Goal: Transaction & Acquisition: Purchase product/service

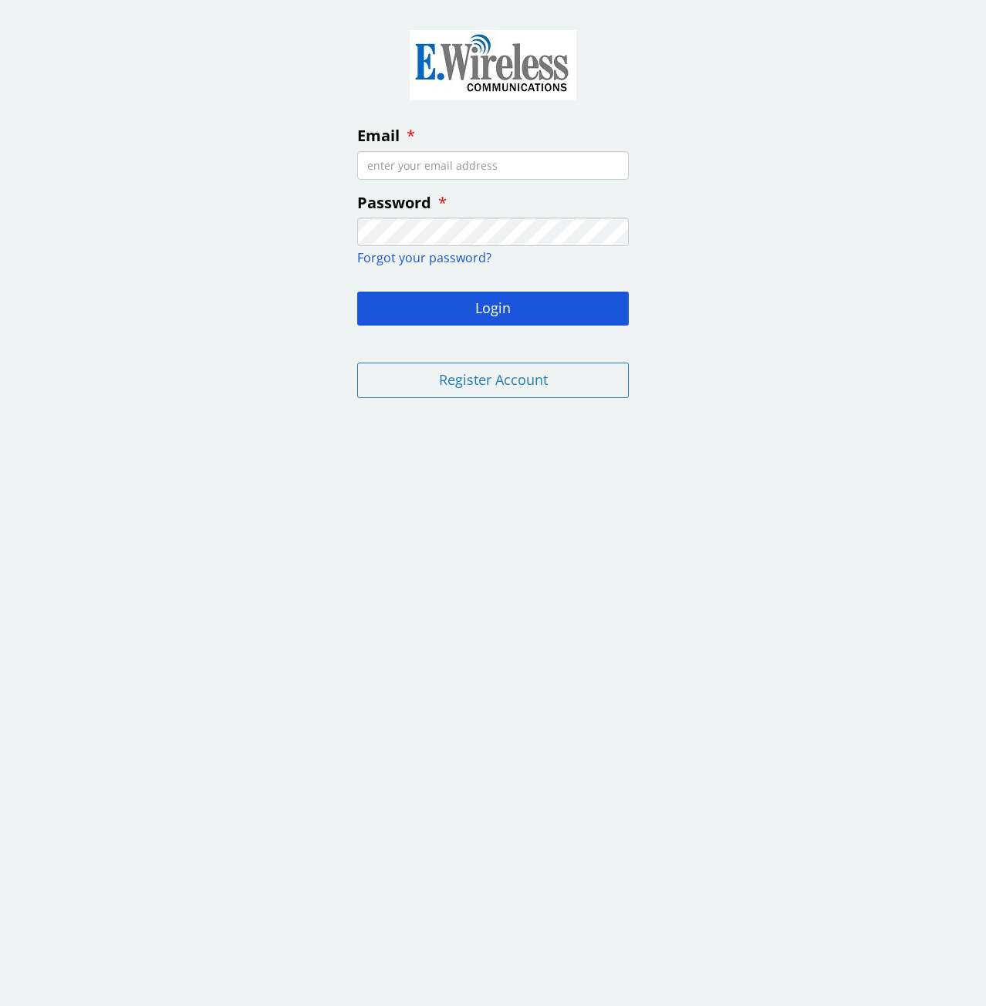
click at [432, 163] on input "Email" at bounding box center [492, 165] width 271 height 29
type input "[PERSON_NAME][EMAIL_ADDRESS][PERSON_NAME][DOMAIN_NAME]"
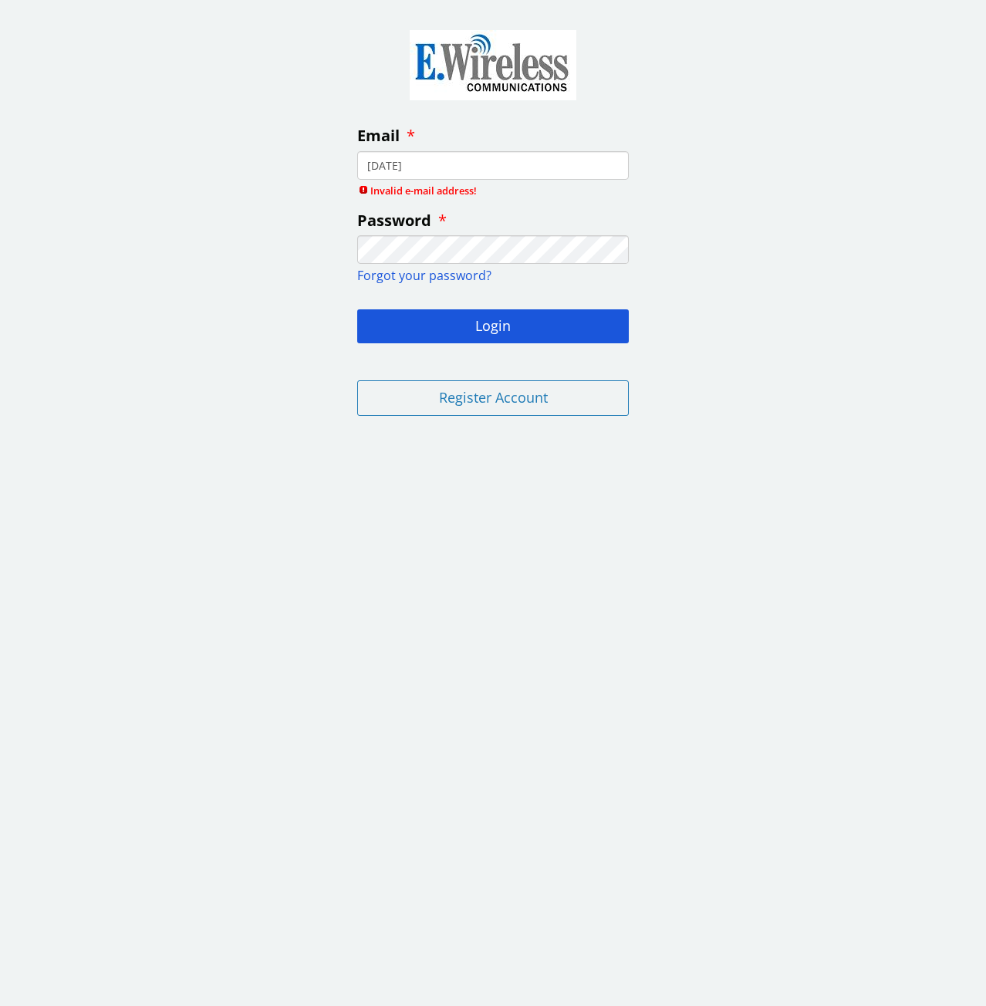
type input "[DATE]"
click at [357, 309] on button "Login" at bounding box center [492, 326] width 271 height 34
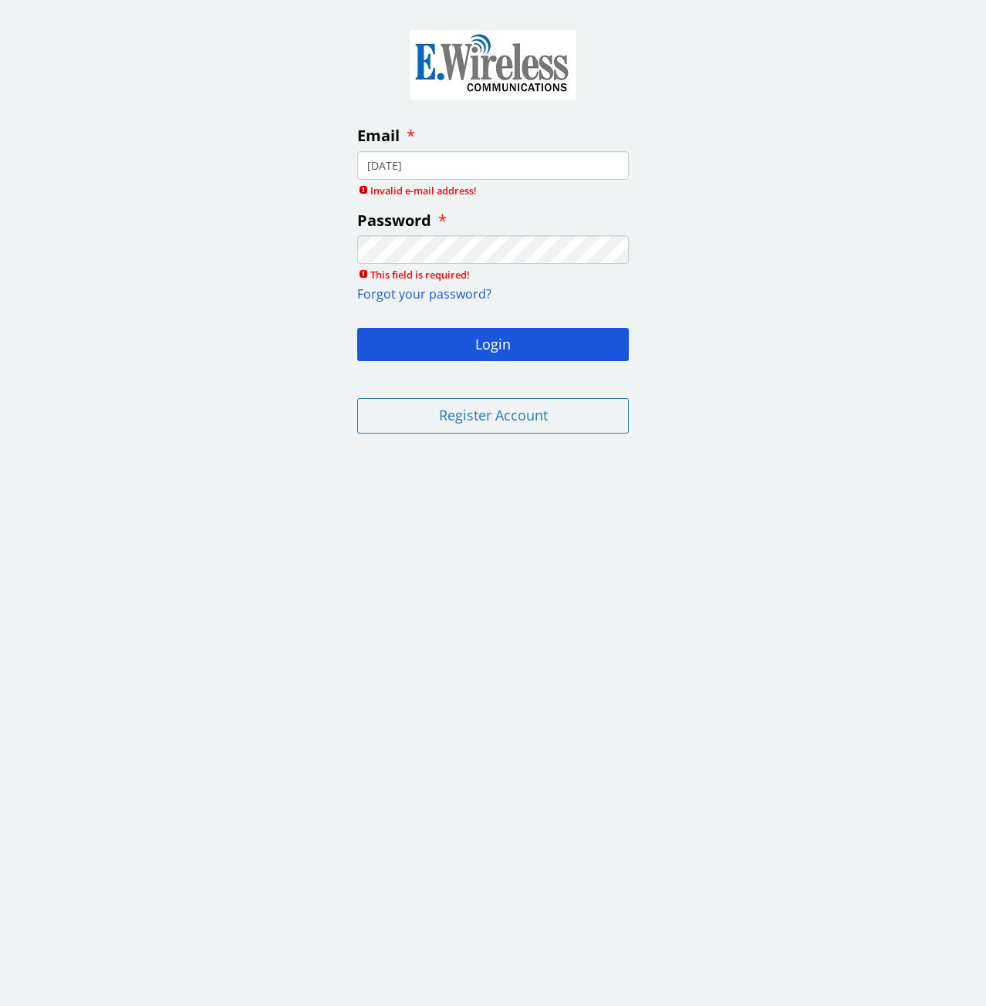
drag, startPoint x: 467, startPoint y: 170, endPoint x: 324, endPoint y: 144, distance: 145.7
click at [327, 143] on div "Email [DATE] Invalid e-mail address! Password This field is required! Forgot yo…" at bounding box center [493, 229] width 986 height 434
click at [369, 160] on input "Email" at bounding box center [492, 165] width 271 height 29
type input "[PERSON_NAME][EMAIL_ADDRESS][PERSON_NAME][DOMAIN_NAME]"
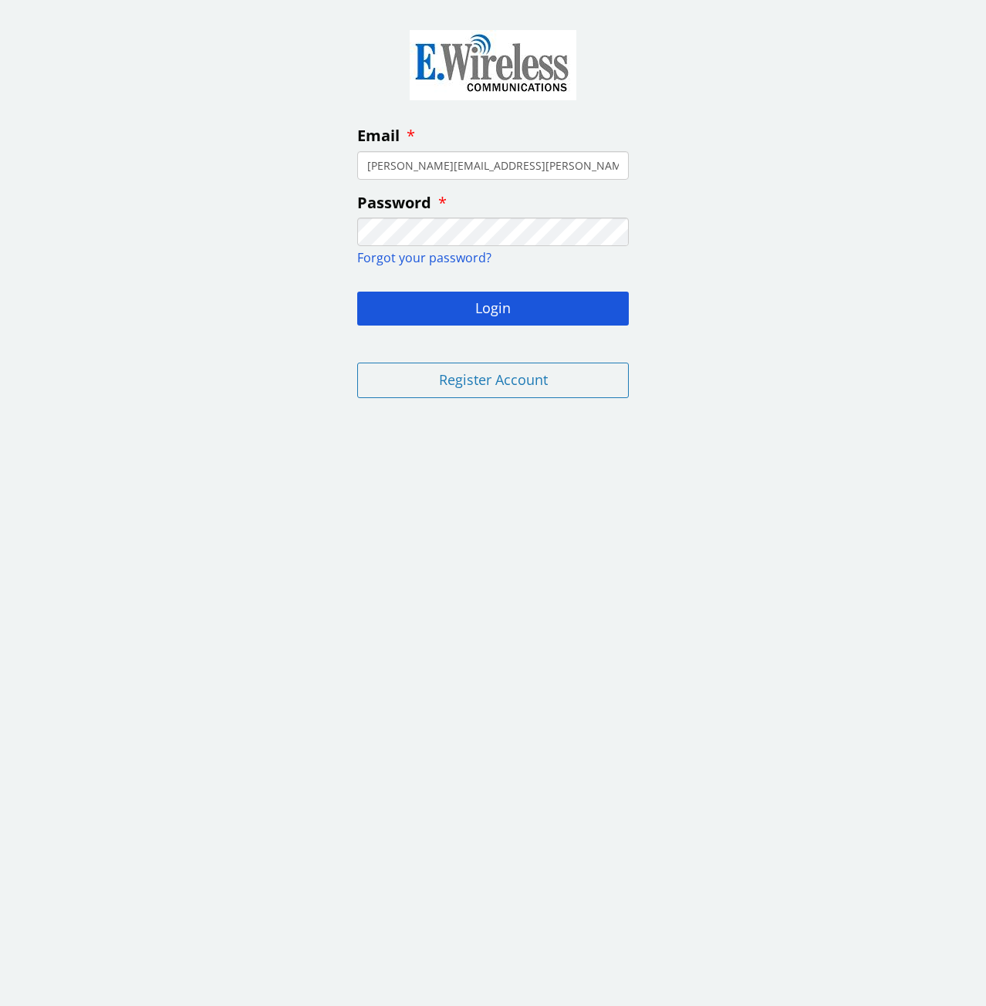
click at [357, 292] on button "Login" at bounding box center [492, 309] width 271 height 34
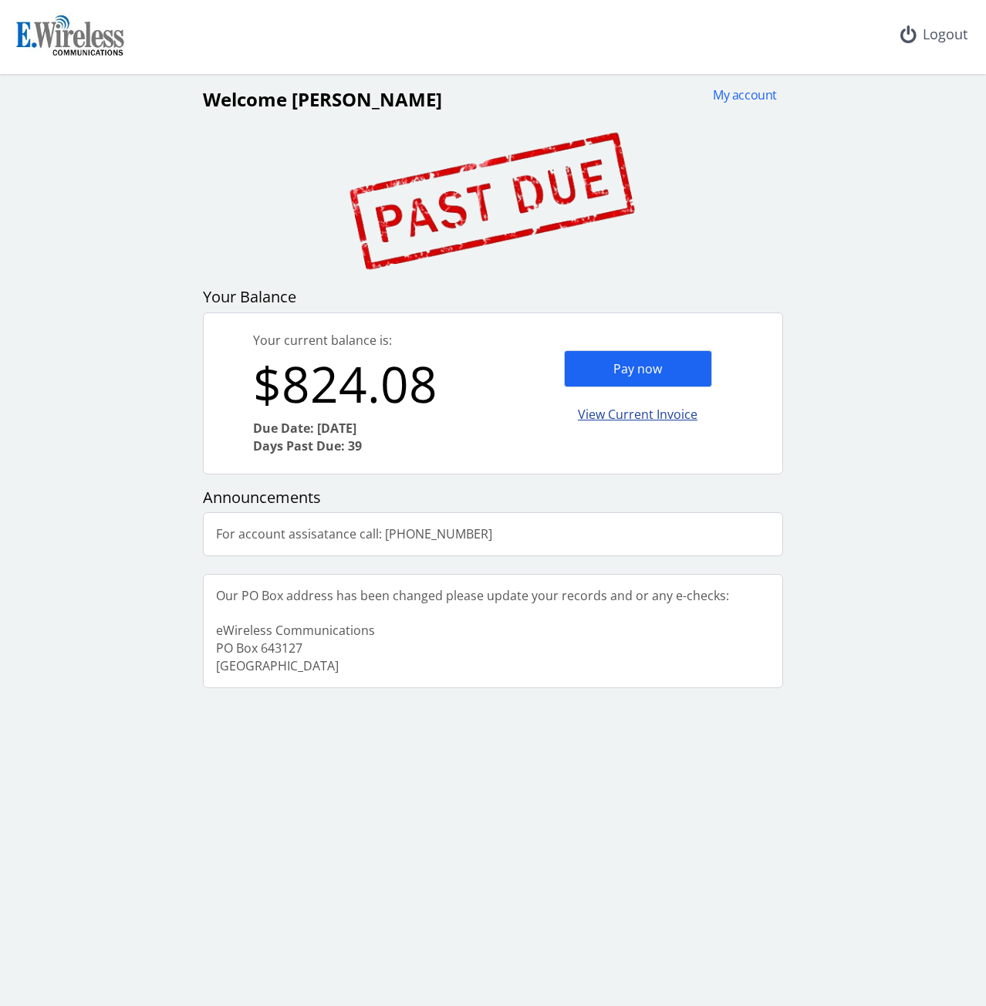
click at [659, 416] on div "View Current Invoice" at bounding box center [638, 414] width 148 height 36
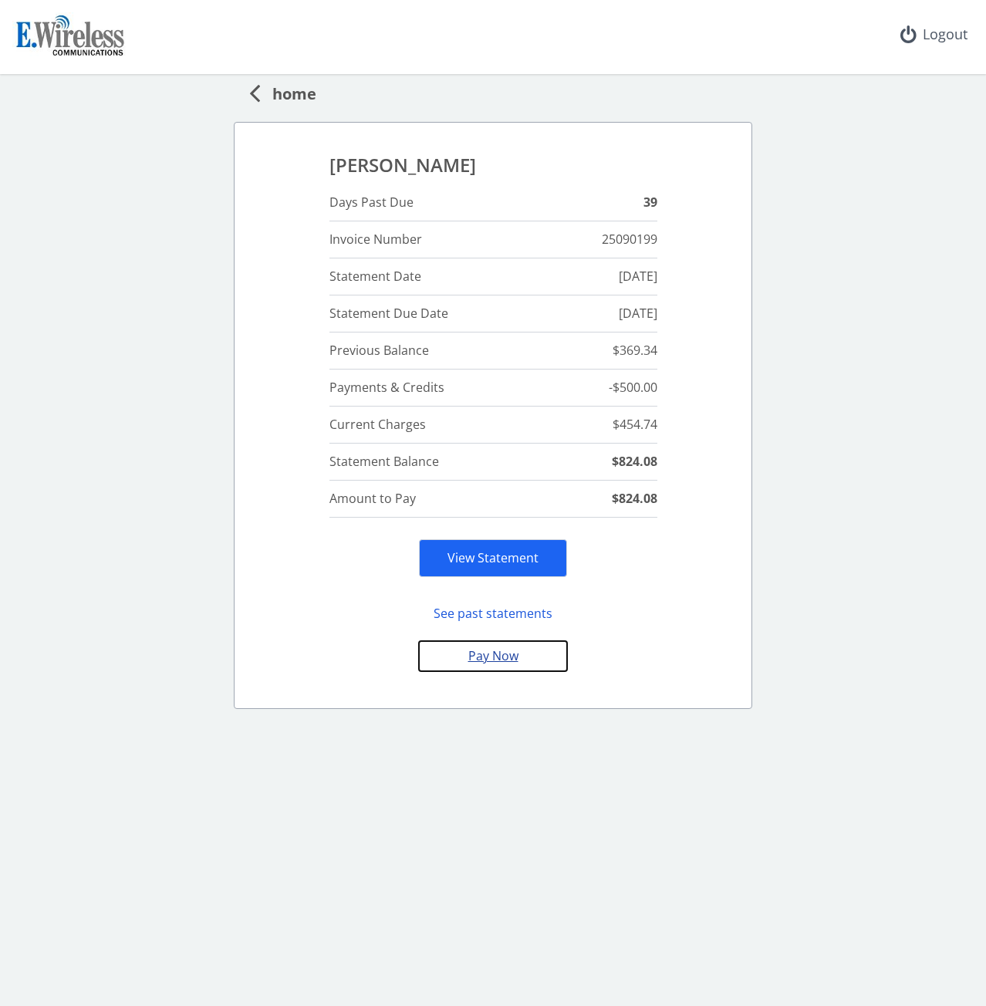
click at [490, 658] on button "Pay Now" at bounding box center [493, 656] width 148 height 30
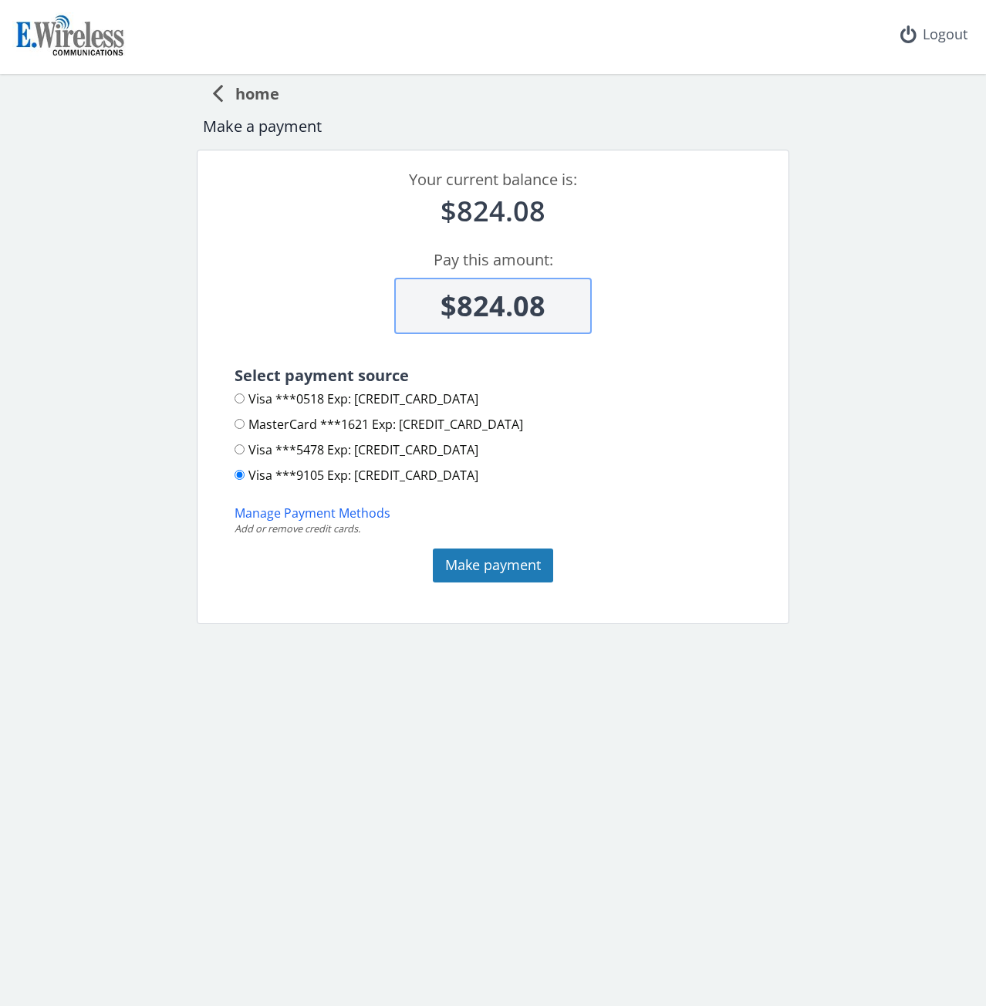
scroll to position [2, 0]
drag, startPoint x: 557, startPoint y: 302, endPoint x: 338, endPoint y: 309, distance: 219.1
click at [338, 309] on div "$824.08" at bounding box center [493, 291] width 554 height 85
type input "$400.00"
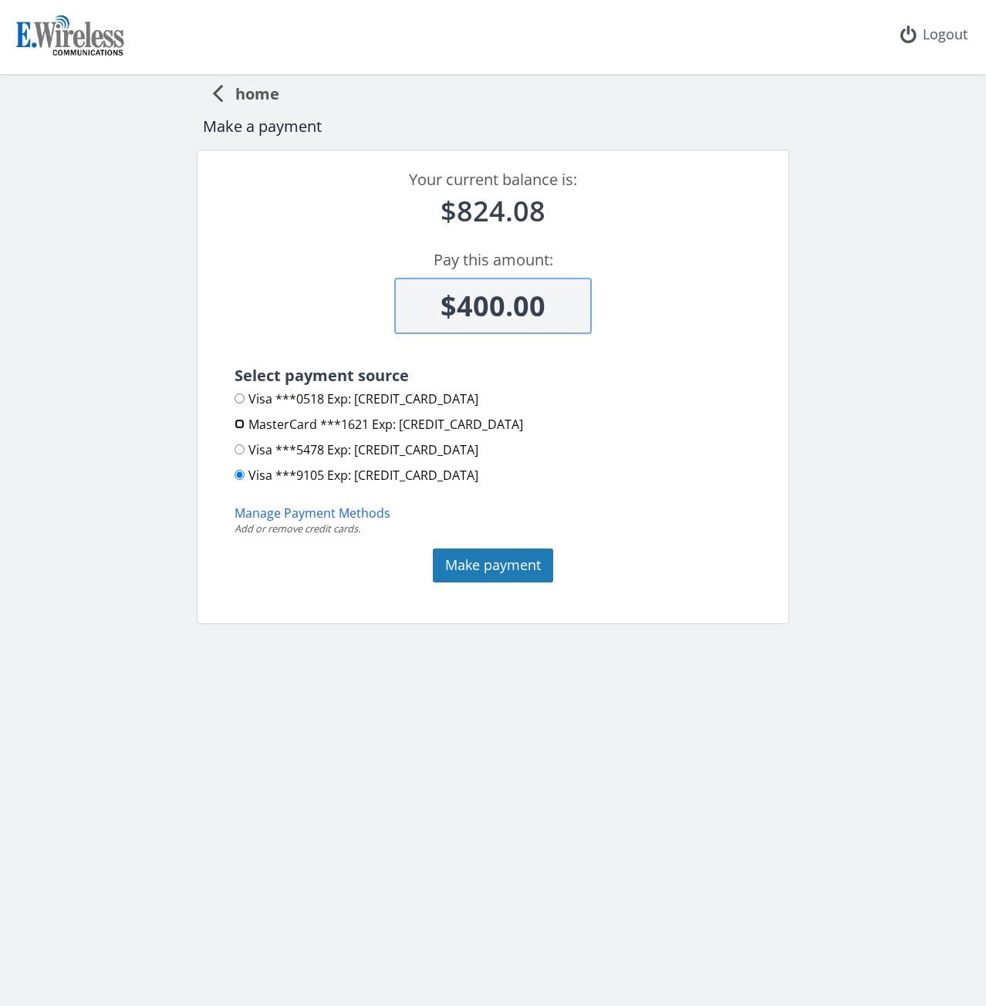
click at [241, 420] on input "MasterCard ***1621 Exp: [CREDIT_CARD_DATA]" at bounding box center [239, 424] width 10 height 10
radio input "true"
click at [504, 563] on button "Make payment" at bounding box center [493, 565] width 120 height 34
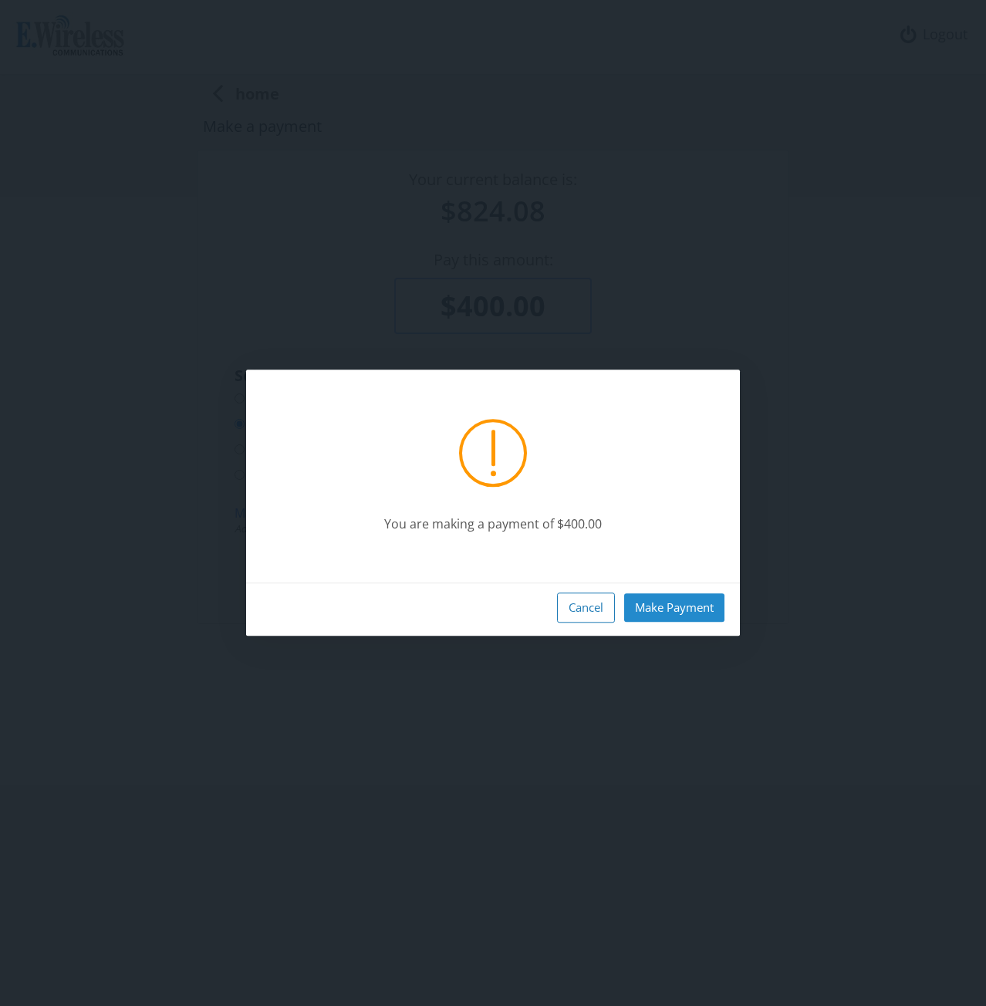
click at [656, 605] on button "Make Payment" at bounding box center [674, 607] width 100 height 29
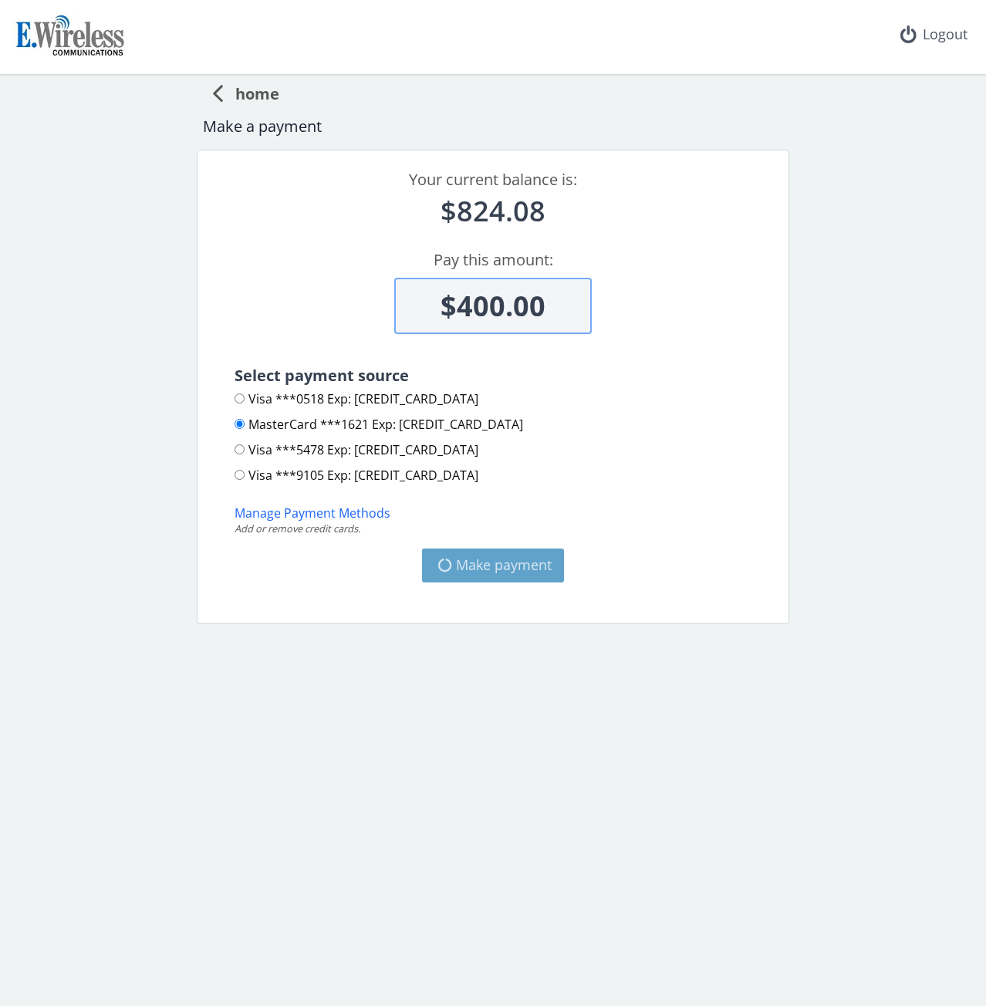
type input "$424.08"
radio input "false"
radio input "true"
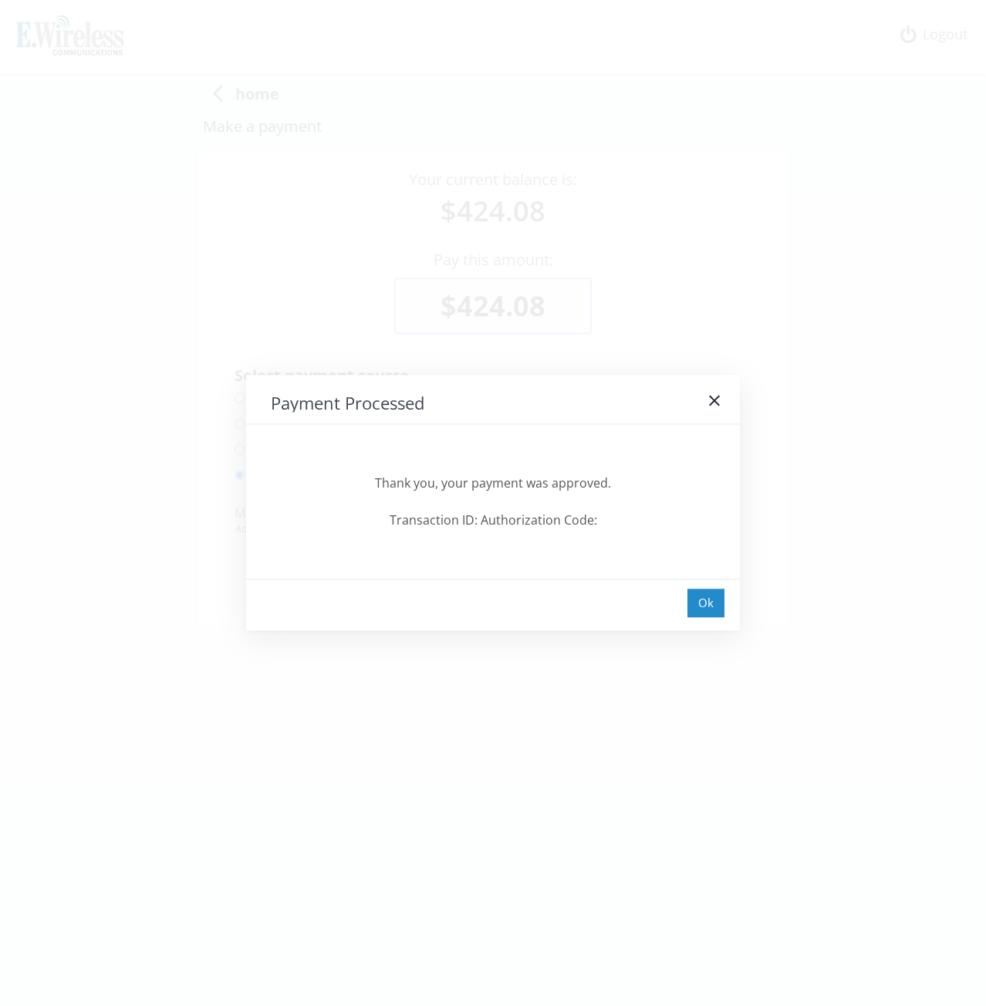
click at [707, 596] on div "Ok" at bounding box center [705, 602] width 37 height 29
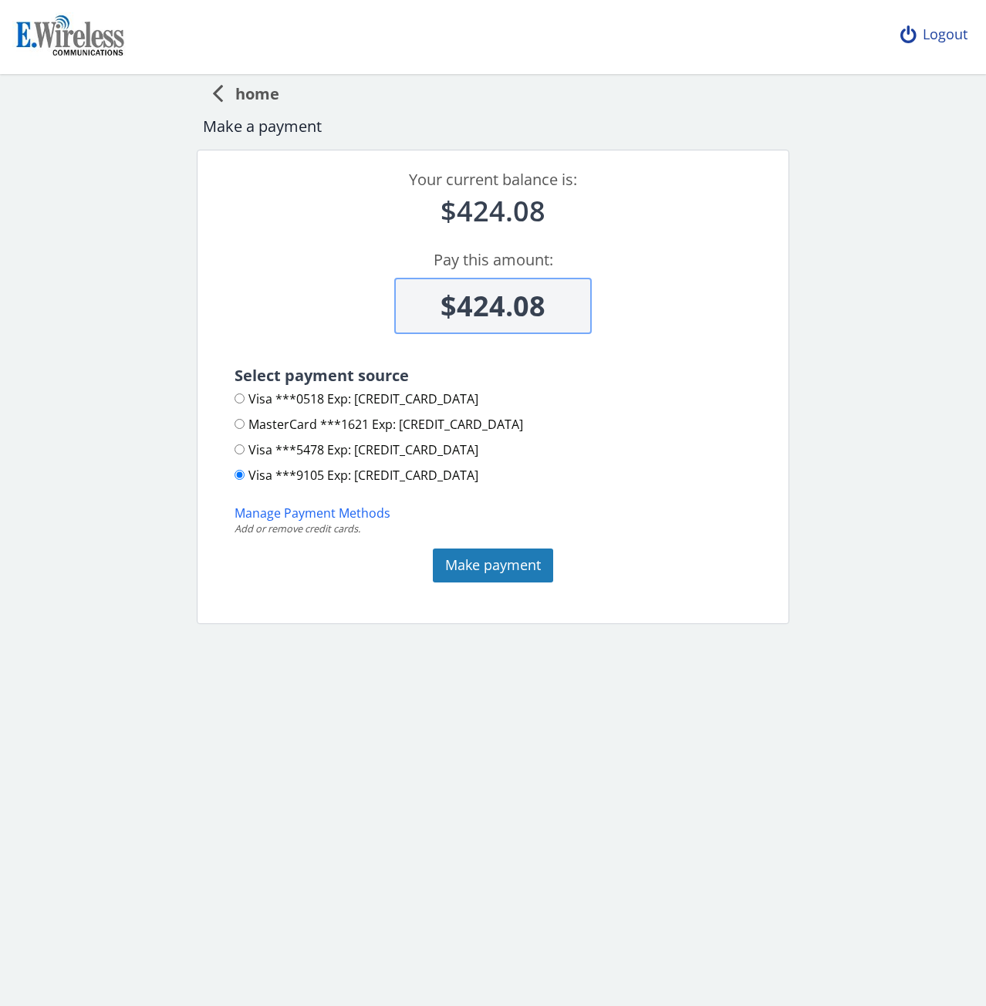
click at [939, 38] on div "Logout" at bounding box center [934, 34] width 92 height 69
